Goal: Task Accomplishment & Management: Complete application form

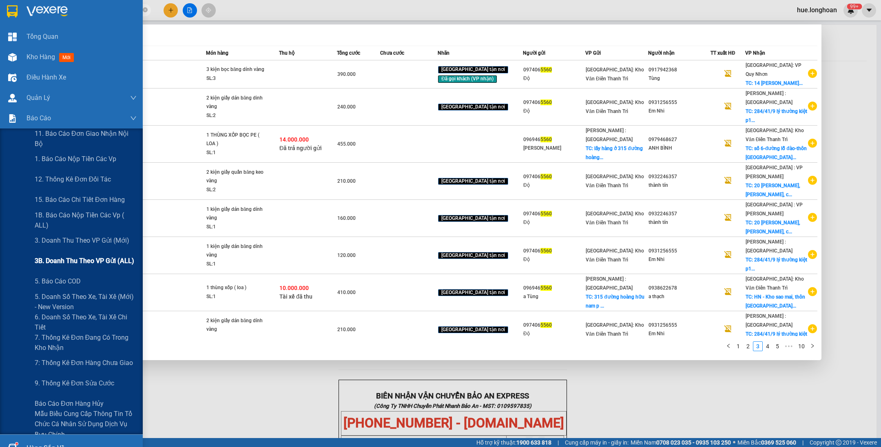
click at [79, 259] on span "3B. Doanh Thu theo VP Gửi (ALL)" at bounding box center [84, 261] width 99 height 10
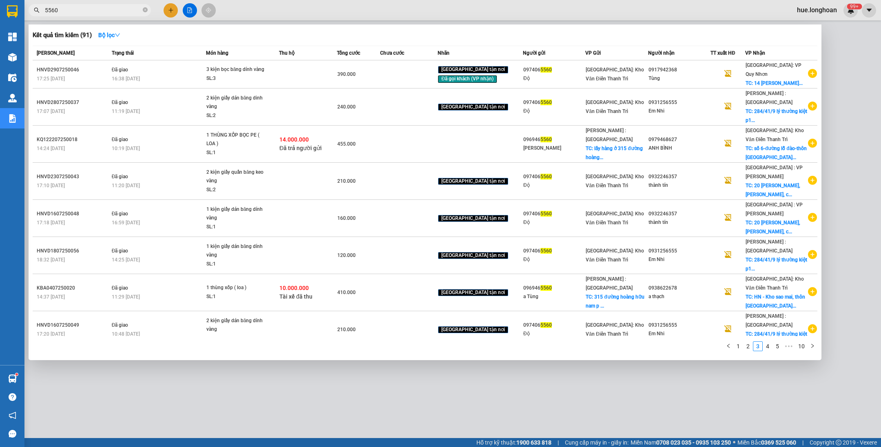
click at [238, 12] on div at bounding box center [440, 223] width 881 height 447
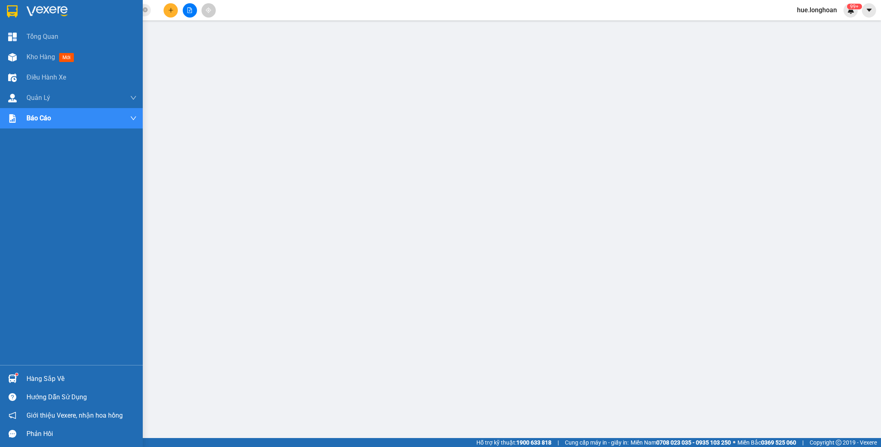
click at [13, 13] on img at bounding box center [12, 11] width 11 height 12
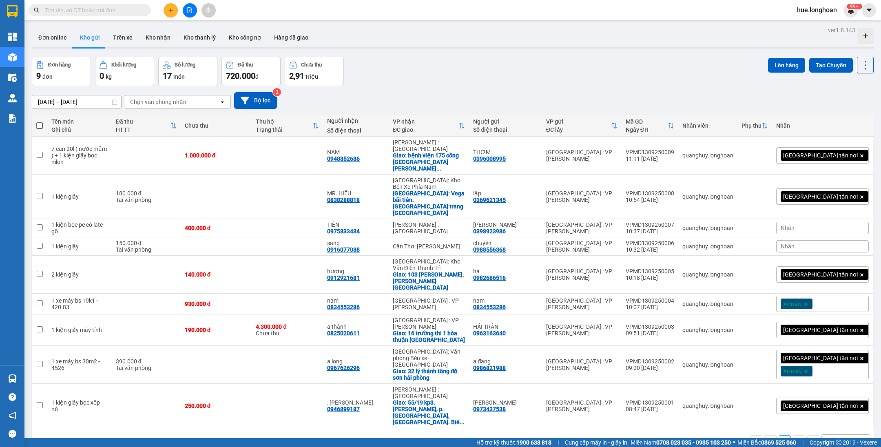
click at [143, 10] on span at bounding box center [145, 10] width 5 height 9
click at [135, 10] on input "text" at bounding box center [93, 10] width 96 height 9
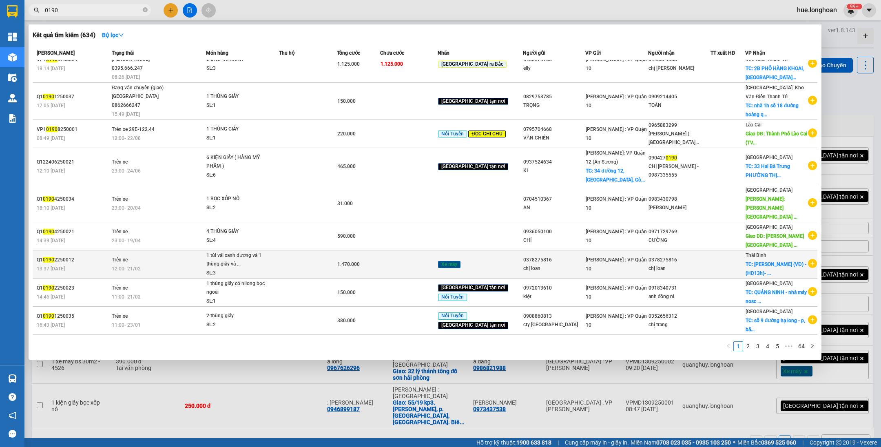
scroll to position [28, 0]
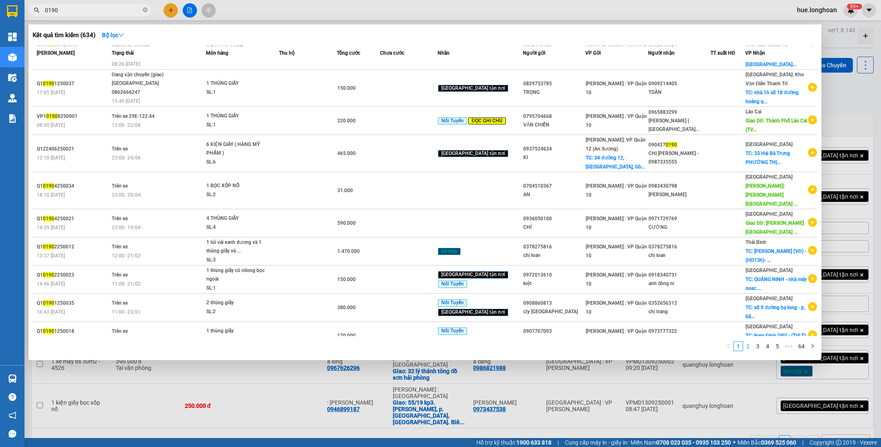
click at [748, 348] on link "2" at bounding box center [747, 346] width 9 height 9
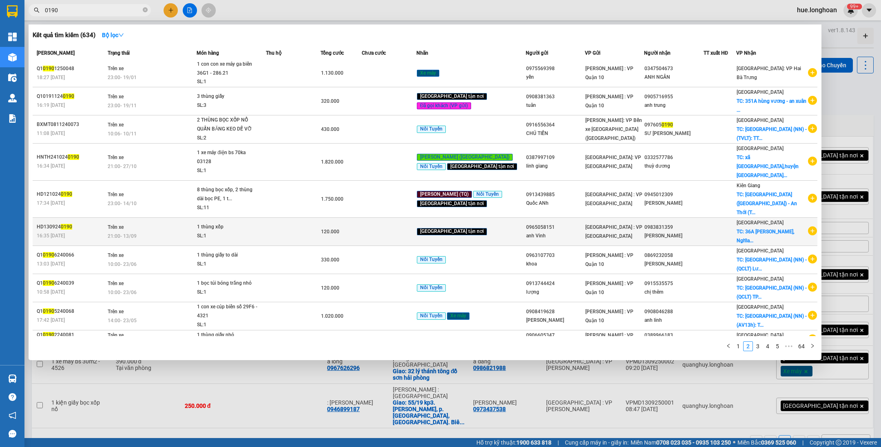
scroll to position [0, 0]
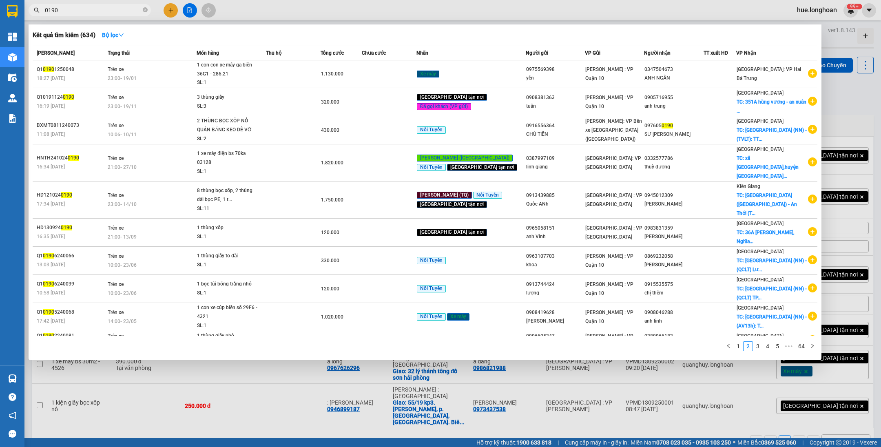
click at [46, 13] on input "0190" at bounding box center [93, 10] width 96 height 9
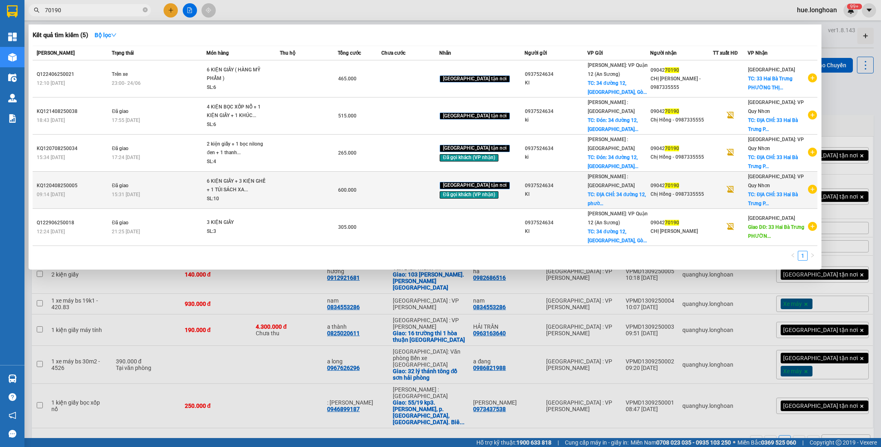
type input "70190"
click at [273, 189] on span "6 KIỆN GIẤY + 3 KIỆN GHẾ + 1 TÚI SÁCH XA... SL: 10" at bounding box center [243, 190] width 73 height 26
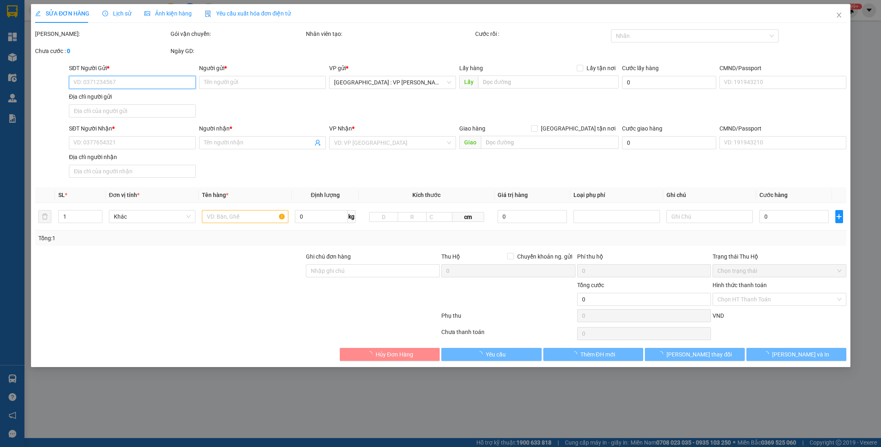
type input "0937524634"
type input "KI"
checkbox input "true"
type input "ĐỊA CHỈ: 34 đường 12, phường 10, Gò Vấp"
type input "100.000"
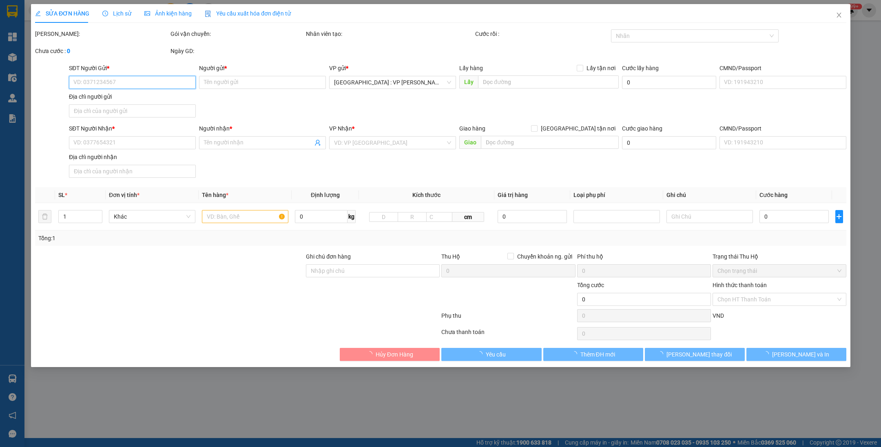
type input "0904270190"
type input "Chị Hồng - 0987335555"
checkbox input "true"
type input "ĐỊA CHỈ: 33 Hai Bà Trưng PHƯỜNG THỊ NẠI THÀNH PHỐ QUI NHƠN Bình Ðịnh"
type input "VẬN CHUYỂN NHẸ TAY - KHÔNG BAO HƯ VỠ"
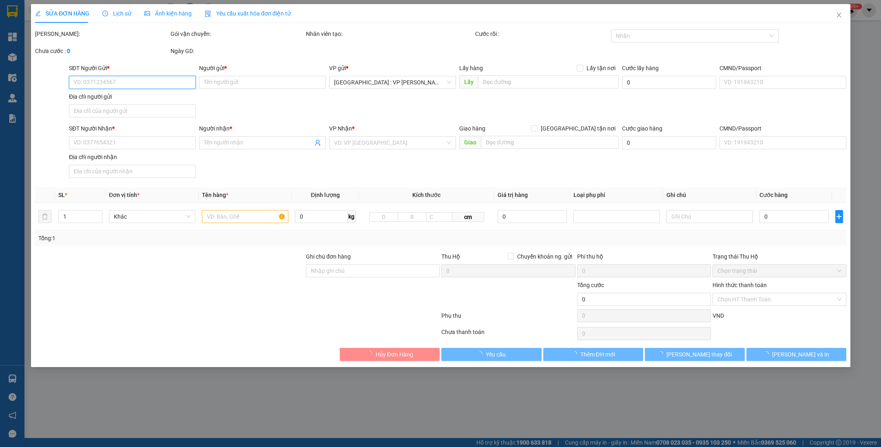
type input "600.000"
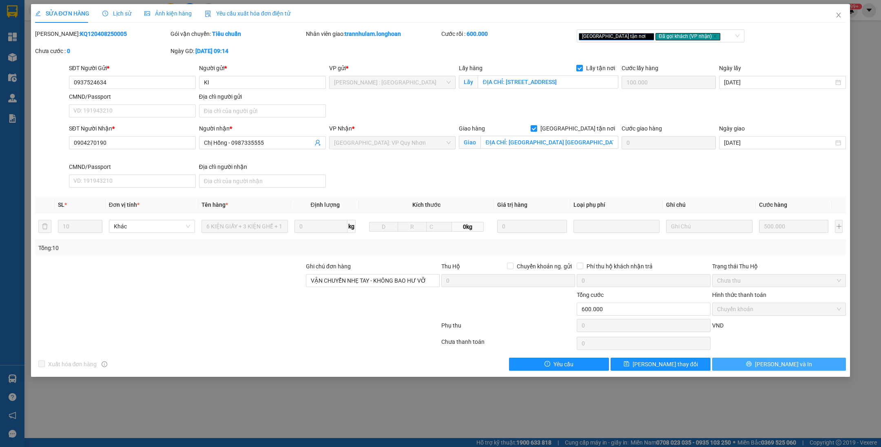
click at [802, 362] on button "Lưu và In" at bounding box center [779, 364] width 134 height 13
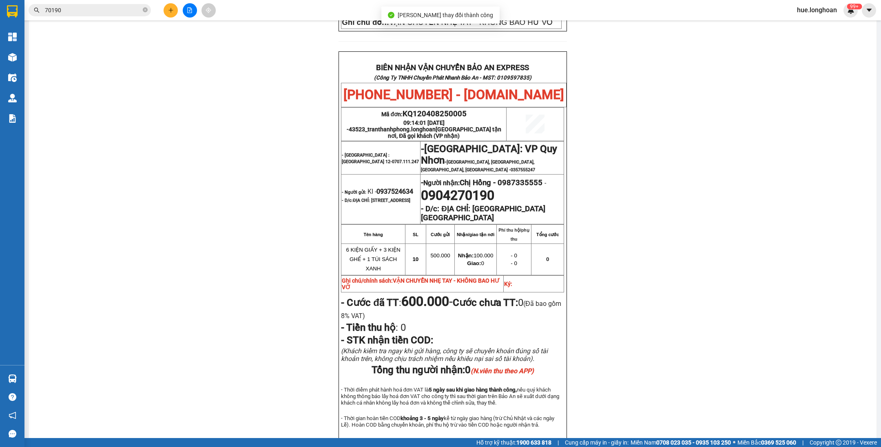
scroll to position [373, 0]
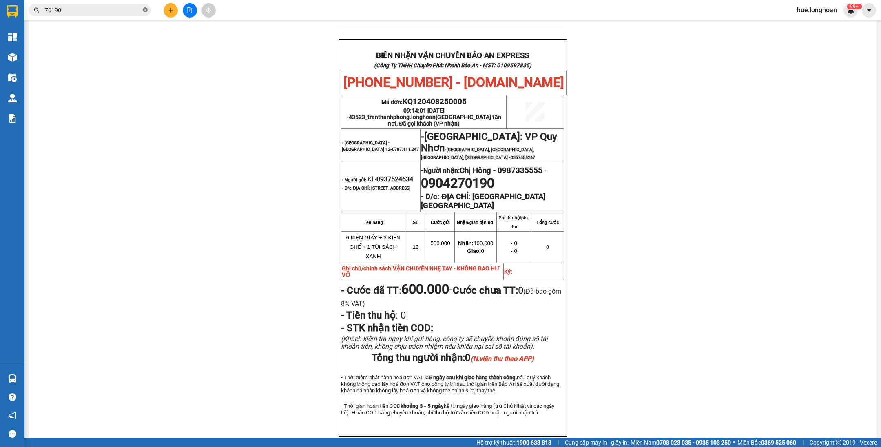
click at [147, 13] on span at bounding box center [145, 11] width 5 height 8
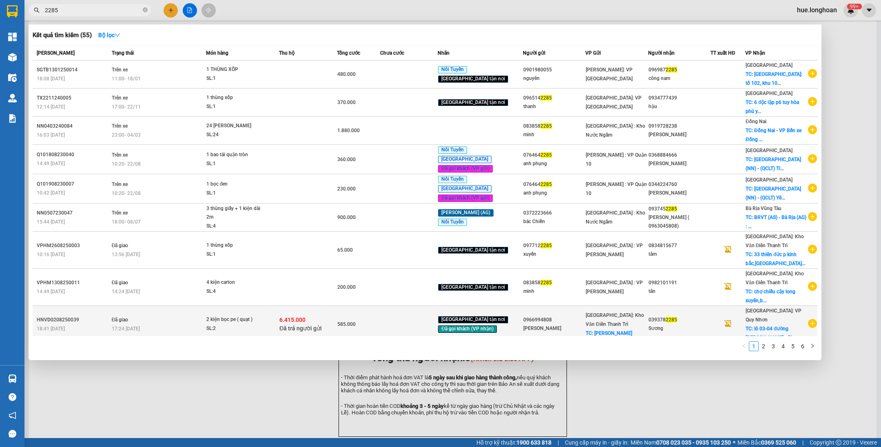
scroll to position [37, 0]
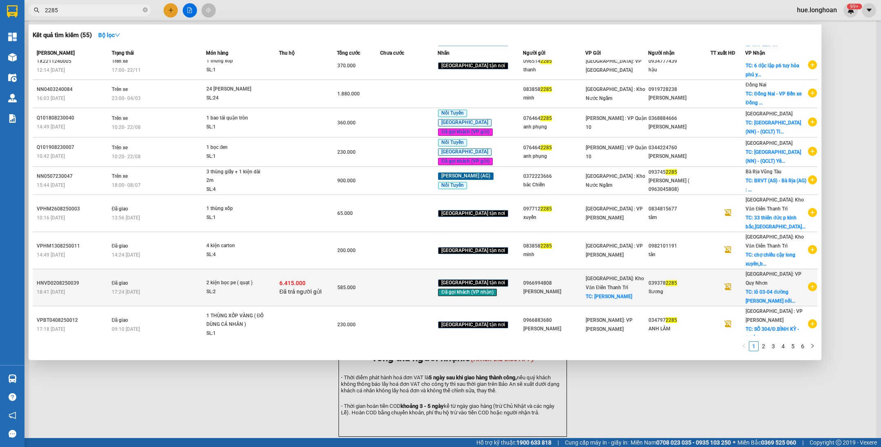
type input "2285"
click at [541, 287] on div "Quạt Nasa" at bounding box center [554, 291] width 62 height 9
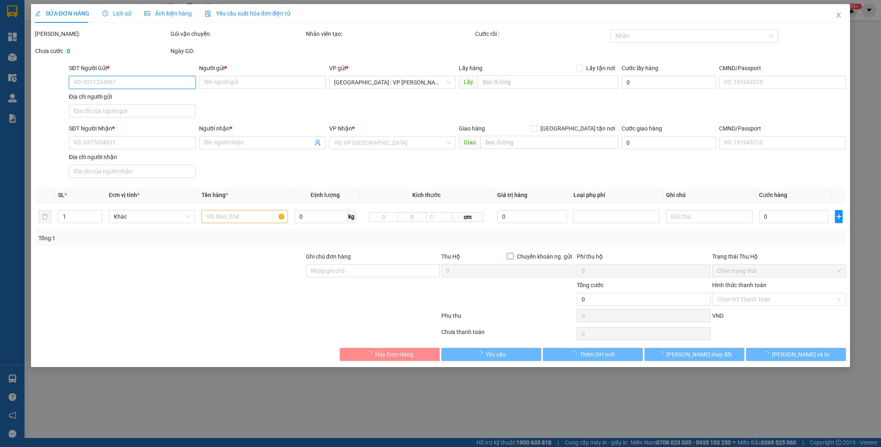
type input "0966994808"
type input "Quạt Nasa"
checkbox input "true"
type input "vĩnh quỳnh"
type input "65.000"
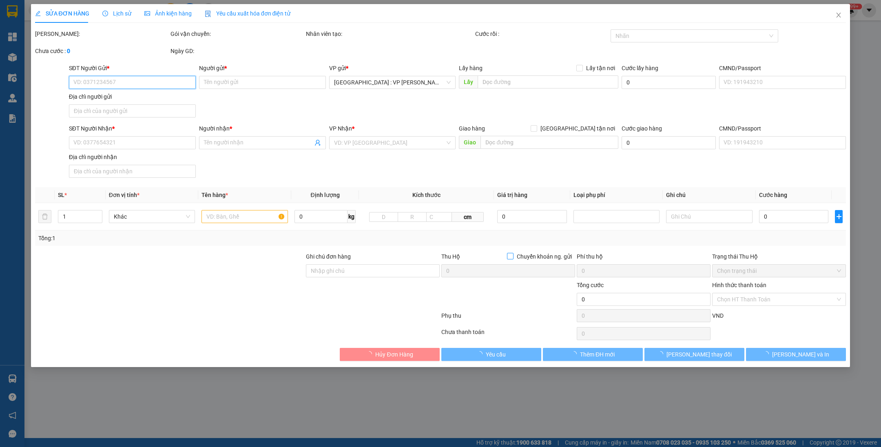
type input "0393782285"
type input "Sương"
checkbox input "true"
type input "lô 03-04 đường Lê lợi nối dài, hồ sinh thái, phường quy nhơn,bình định"
checkbox input "true"
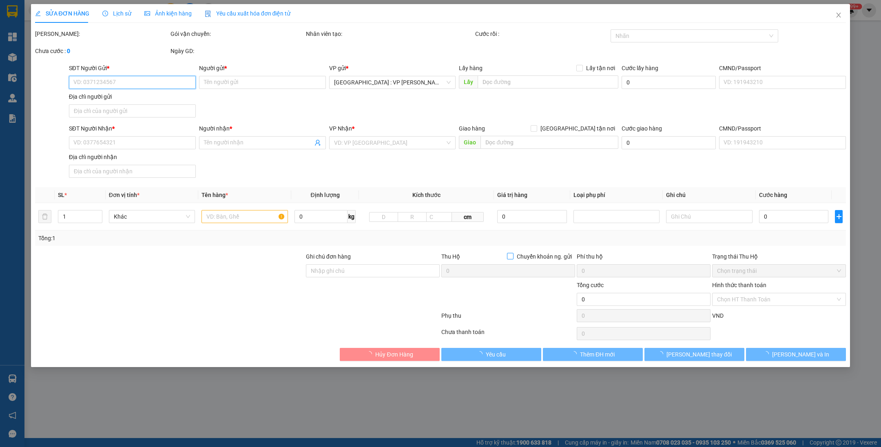
type input "6.415.000"
type input "25.000"
type input "585.000"
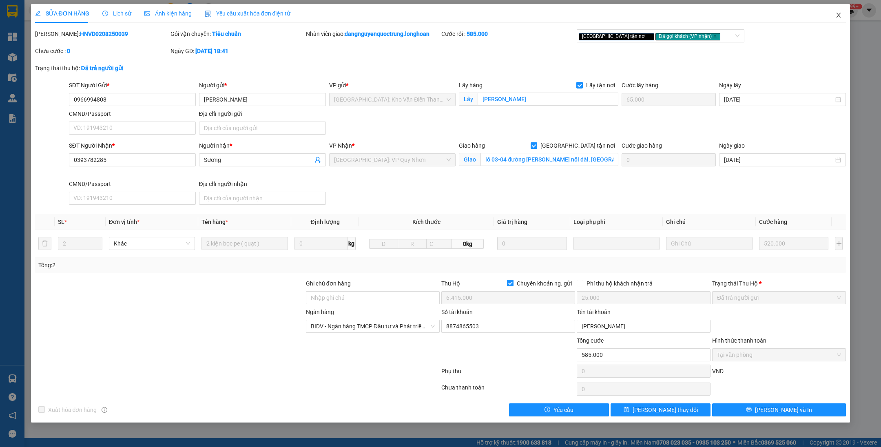
drag, startPoint x: 836, startPoint y: 13, endPoint x: 700, endPoint y: 22, distance: 136.5
click at [836, 13] on icon "close" at bounding box center [838, 15] width 7 height 7
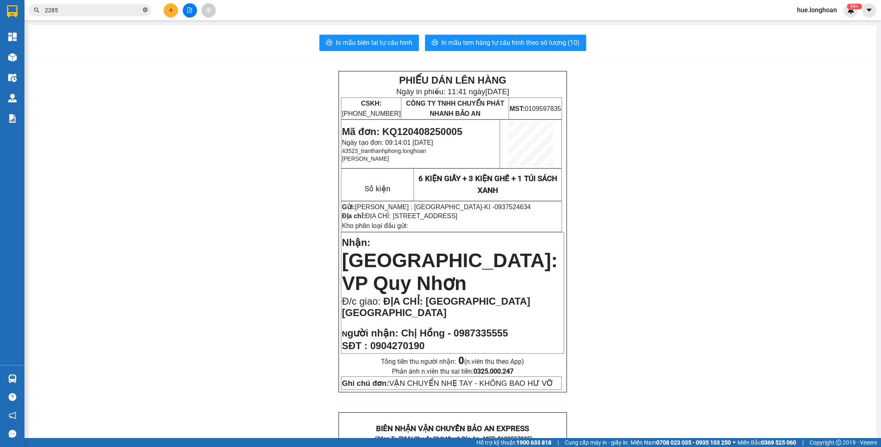
click at [145, 11] on icon "close-circle" at bounding box center [145, 9] width 5 height 5
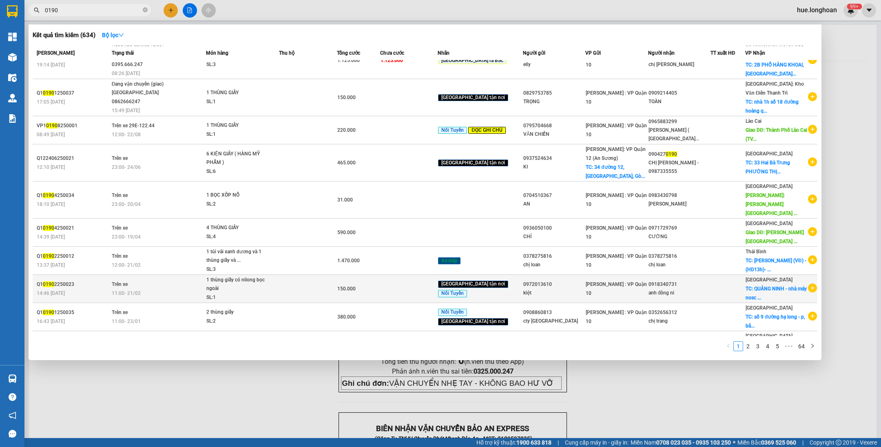
scroll to position [28, 0]
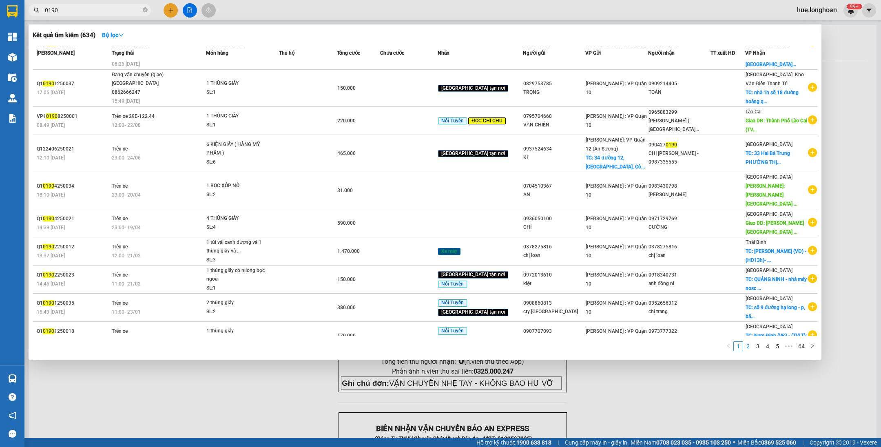
click at [750, 346] on link "2" at bounding box center [747, 346] width 9 height 9
click at [755, 344] on link "3" at bounding box center [757, 346] width 9 height 9
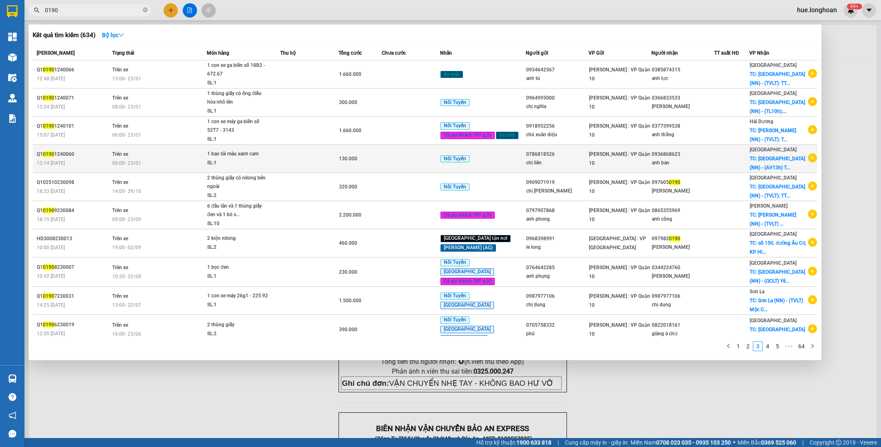
scroll to position [2, 0]
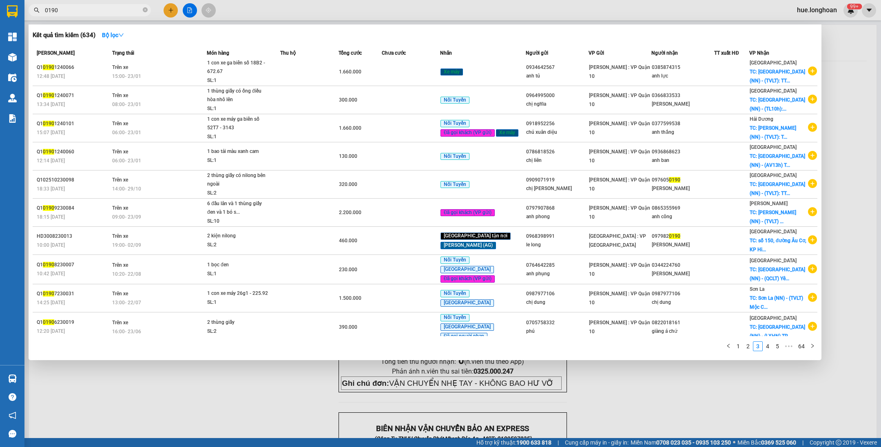
click at [45, 10] on input "0190" at bounding box center [93, 10] width 96 height 9
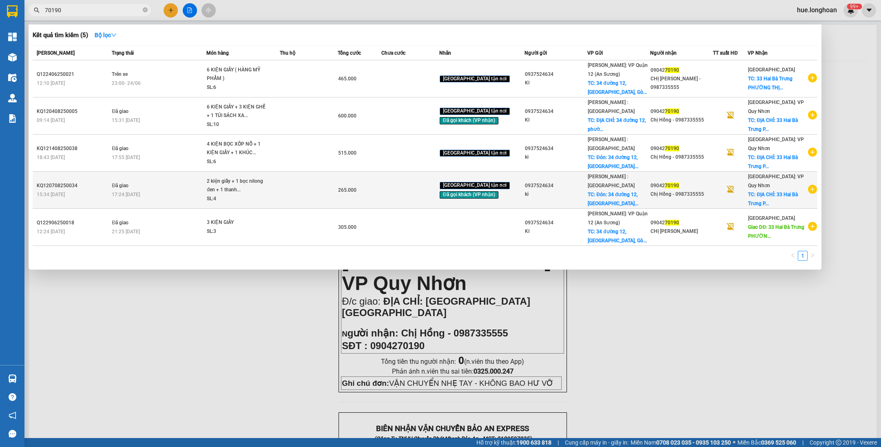
type input "70190"
click at [368, 187] on div "265.000" at bounding box center [359, 189] width 43 height 9
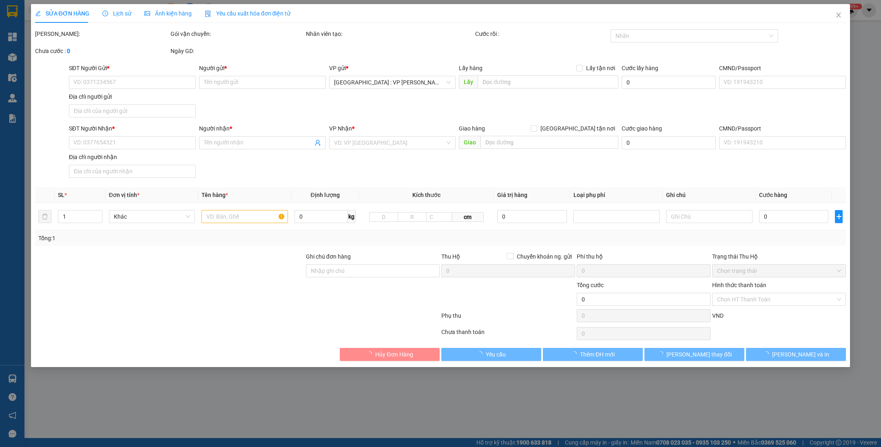
type input "0937524634"
type input "ki"
checkbox input "true"
type input "Đón: 34 đường 12, phường 10, Gò Vấp"
type input "65.000"
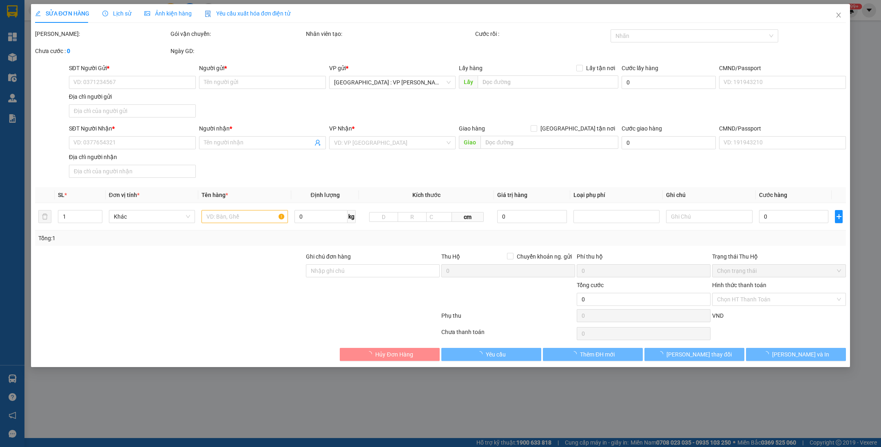
type input "0904270190"
type input "Chị Hồng - 0987335555"
checkbox input "true"
type input "ĐỊA CHỈ: 33 Hai Bà Trưng PHƯỜNG THỊ NẠI THÀNH PHỐ QUI NHƠN Bình Ðịnh"
type input "265.000"
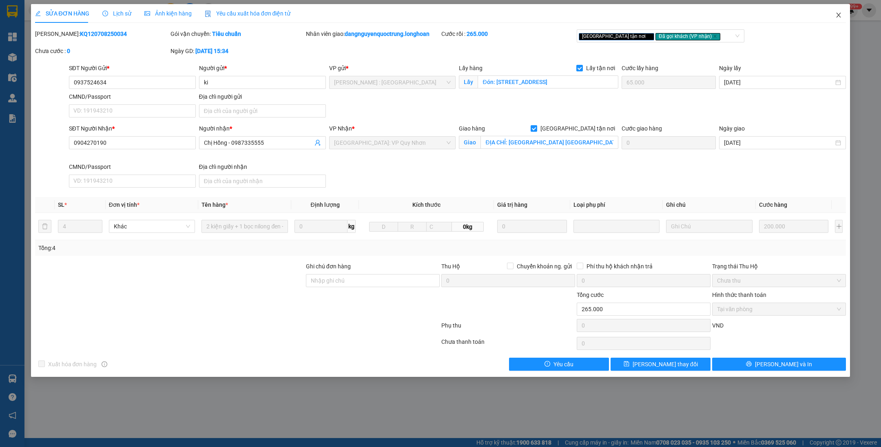
drag, startPoint x: 843, startPoint y: 9, endPoint x: 837, endPoint y: 12, distance: 6.7
click at [843, 10] on span "Close" at bounding box center [838, 15] width 23 height 23
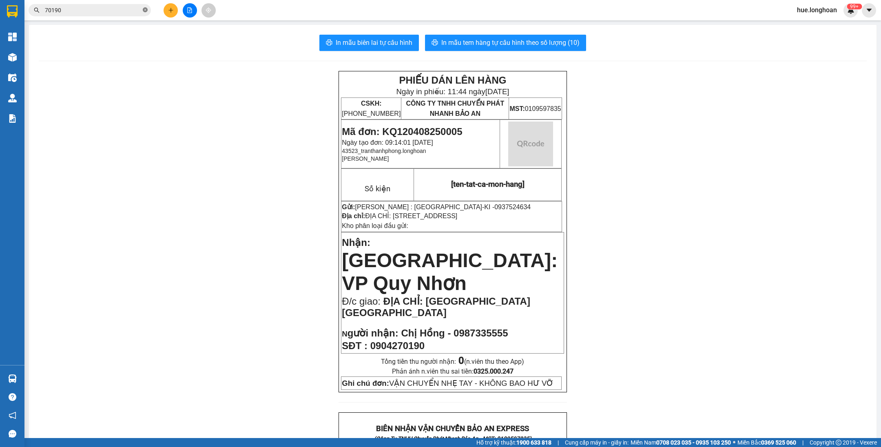
click at [146, 12] on icon "close-circle" at bounding box center [145, 9] width 5 height 5
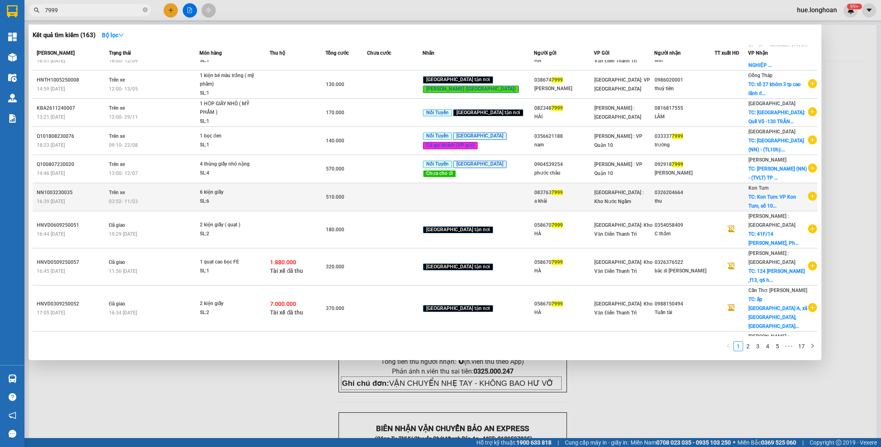
scroll to position [28, 0]
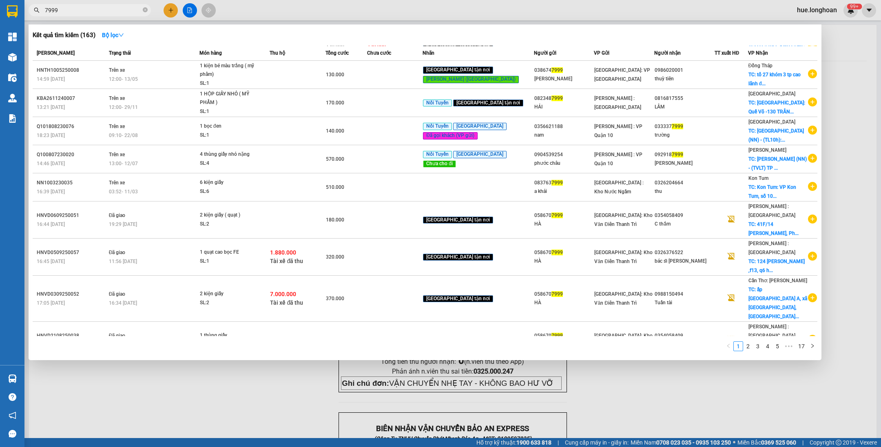
click at [47, 9] on input "7999" at bounding box center [93, 10] width 96 height 9
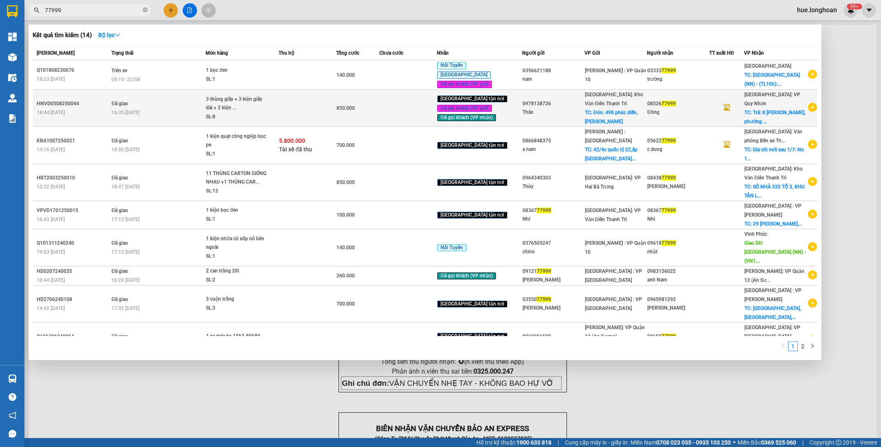
type input "77999"
click at [368, 112] on td "850.000" at bounding box center [357, 108] width 43 height 37
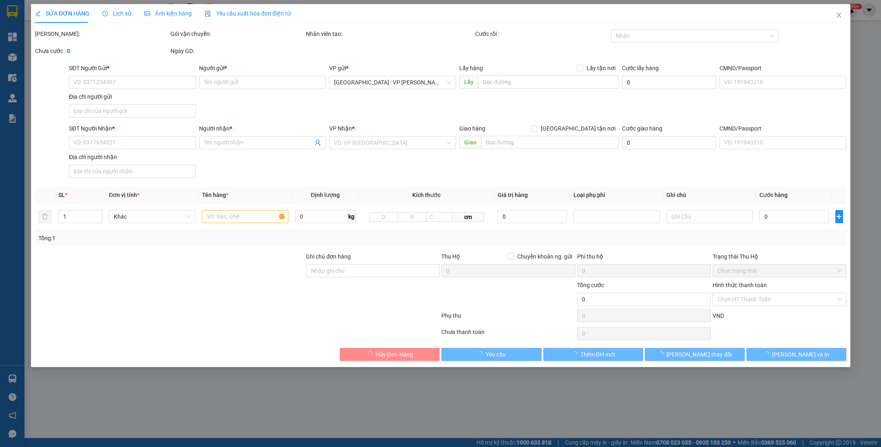
type input "0978138726"
type input "Thảo"
checkbox input "true"
type input "Đón: 498 phúc diễn, Xuân phương, Hà Nội"
type input "100.000"
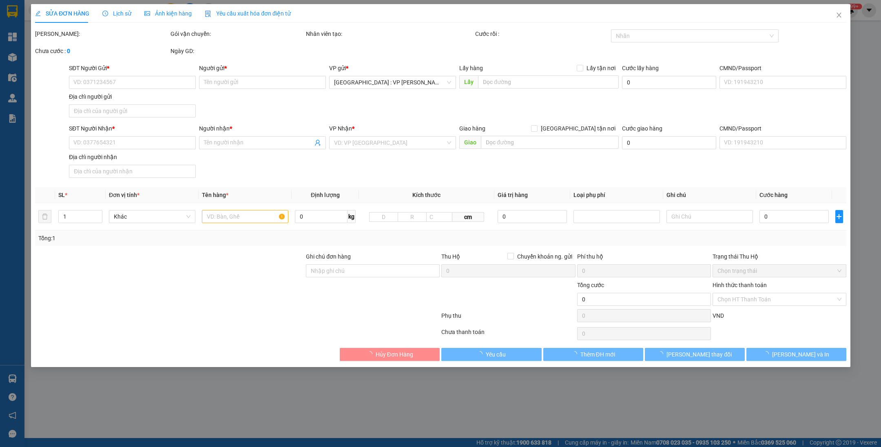
type input "0852677999"
type input "Đông"
checkbox input "true"
type input "Trả: 8 lê đình lý, phường Quy nhon đông, tp Quy nhon"
type input "850.000"
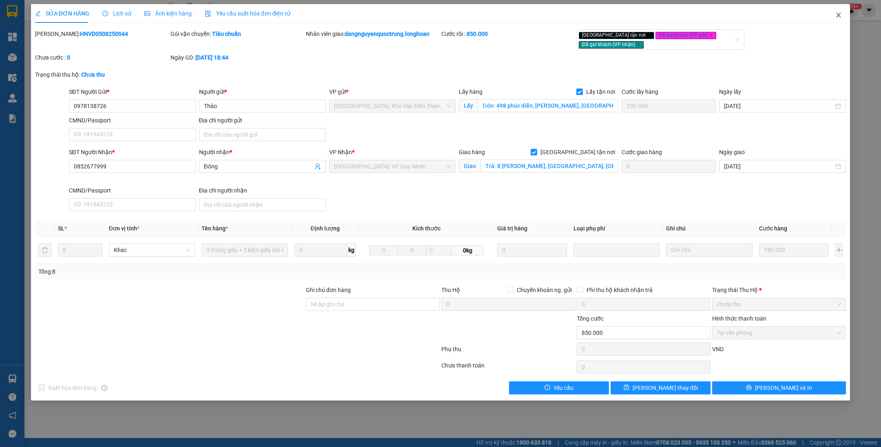
click at [838, 18] on icon "close" at bounding box center [838, 15] width 7 height 7
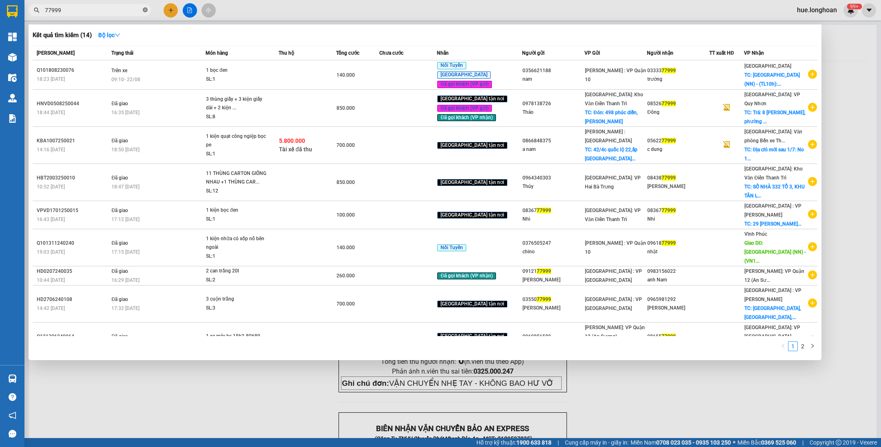
click at [146, 11] on icon "close-circle" at bounding box center [145, 9] width 5 height 5
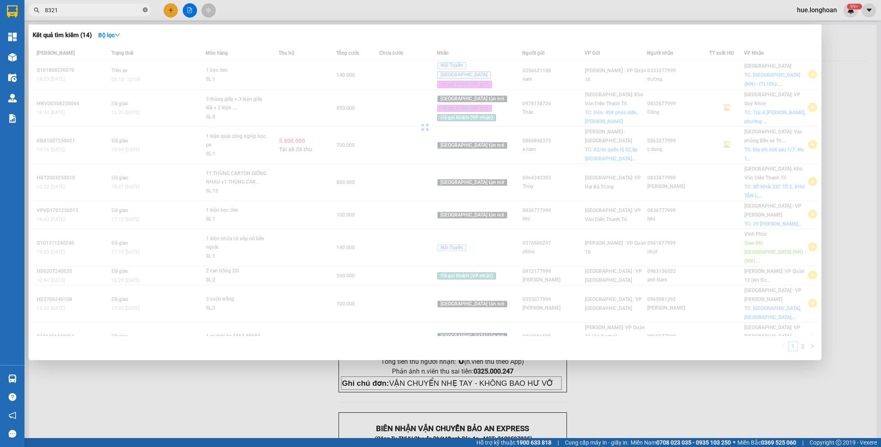
type input "8321"
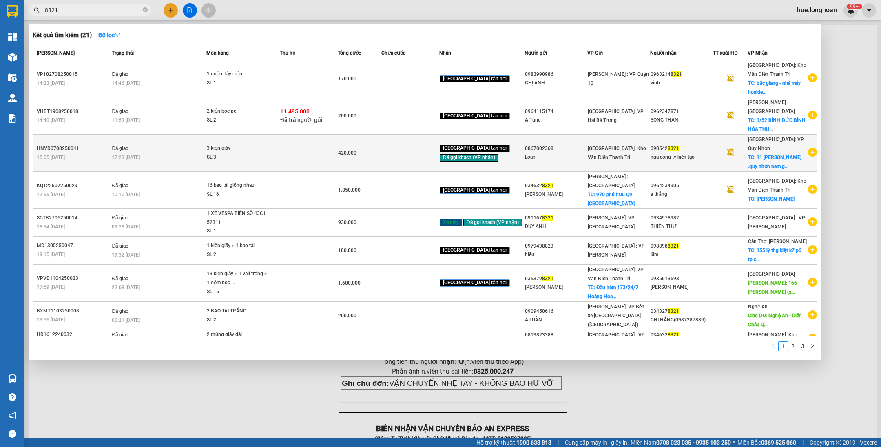
click at [685, 159] on div "ngà công ty kiến tạo" at bounding box center [681, 157] width 62 height 9
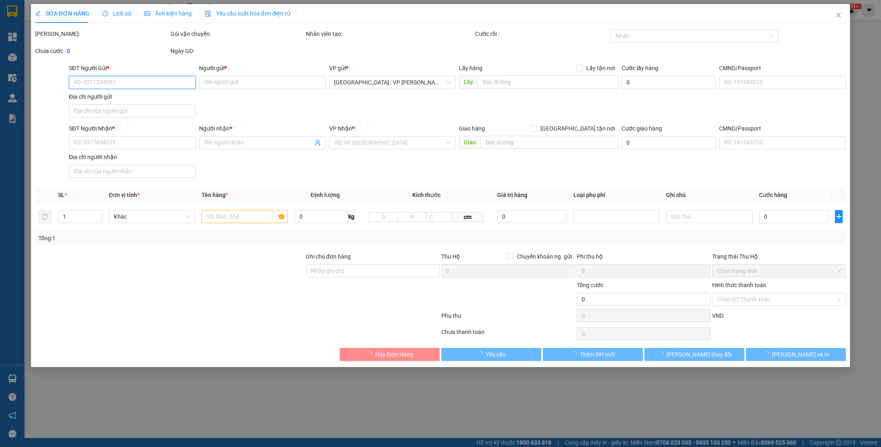
type input "0867002368"
type input "Loan"
type input "0905428321"
type input "ngà công ty kiến tạo"
checkbox input "true"
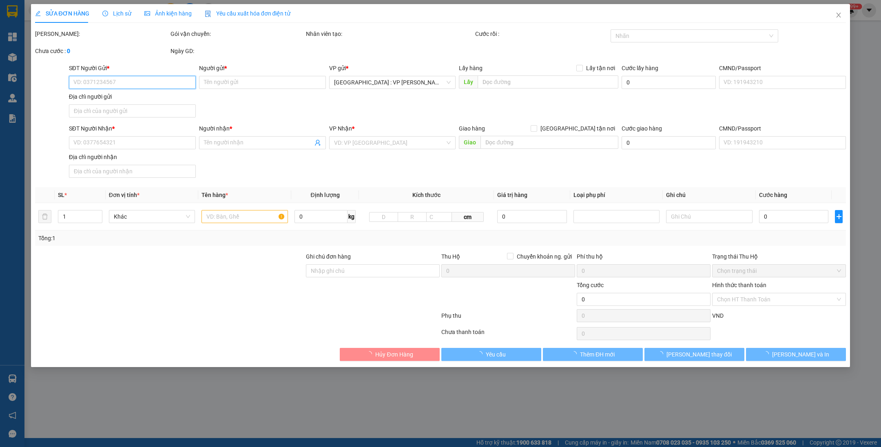
type input "11 ngô bàn .quy nhơn nam gia lai ( p quang trung quy nhơn bình định )"
type input "hàng giao nguyên kiện, hư vỡ ko đền"
type input "420.000"
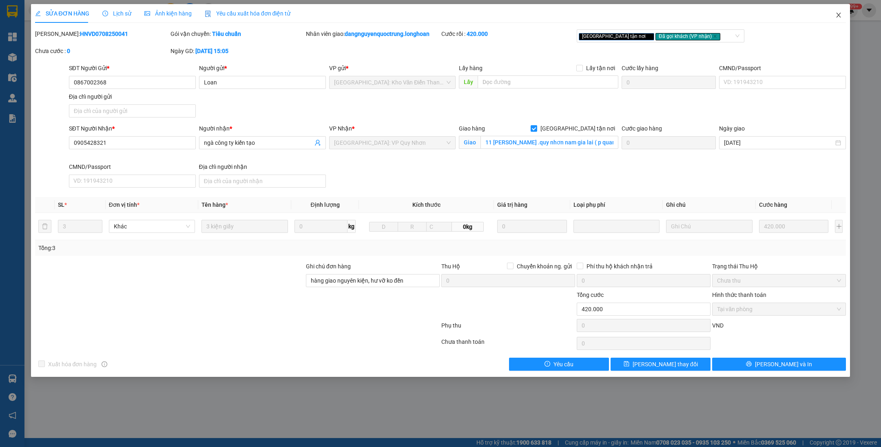
click at [842, 16] on span "Close" at bounding box center [838, 15] width 23 height 23
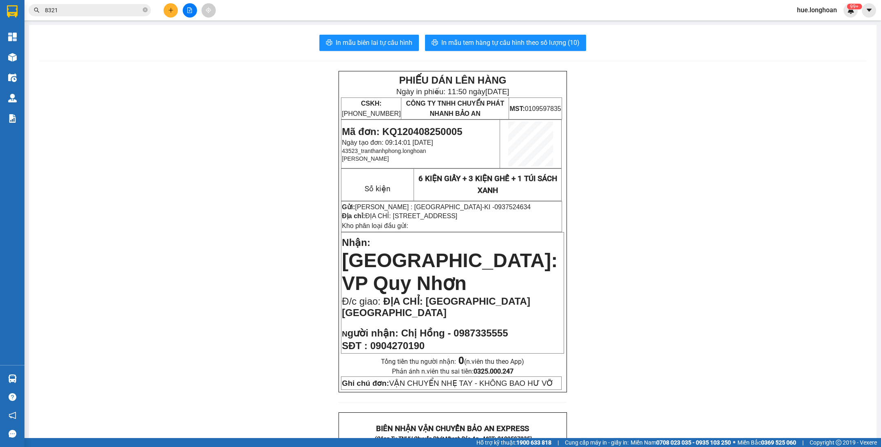
click at [142, 6] on span "8321" at bounding box center [90, 10] width 122 height 12
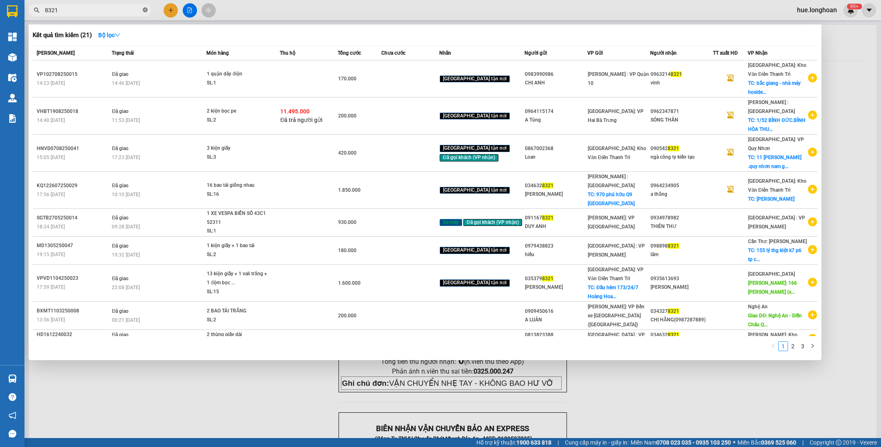
click at [145, 9] on icon "close-circle" at bounding box center [145, 9] width 5 height 5
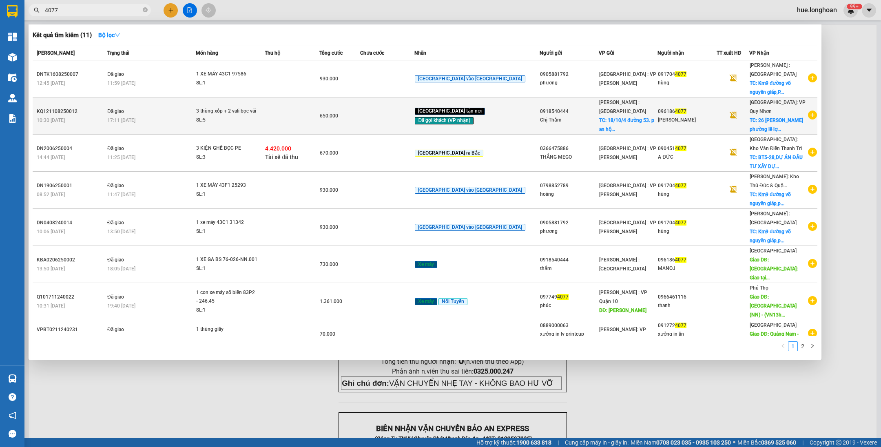
type input "4077"
click at [583, 113] on div "0918540444" at bounding box center [569, 111] width 58 height 9
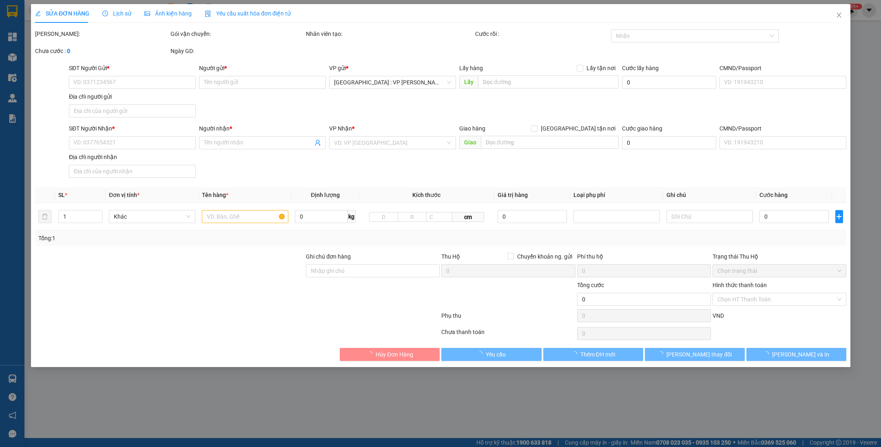
type input "0918540444"
type input "Chị Thắm"
checkbox input "true"
type input "18/10/4 đường 53. p an hội tây"
type input "100.000"
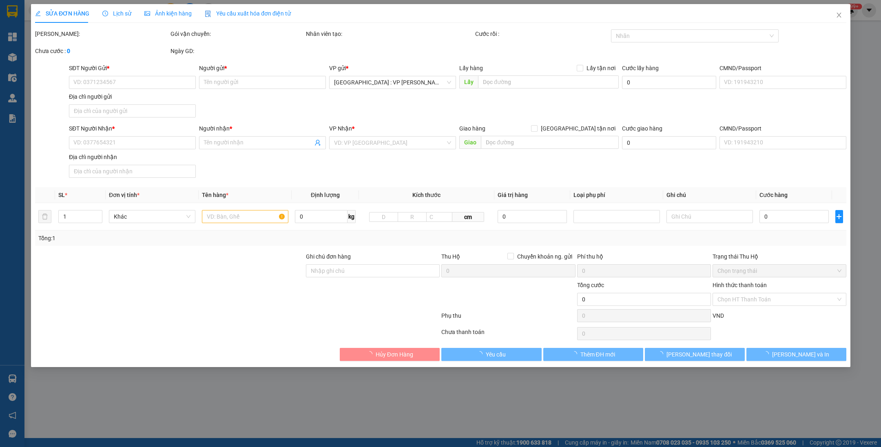
type input "0961864077"
type input "Anh Manoj"
checkbox input "true"
type input "26 nguyễn huệ phường lê lợi quy nhơn bình định"
type input "650.000"
